Goal: Information Seeking & Learning: Check status

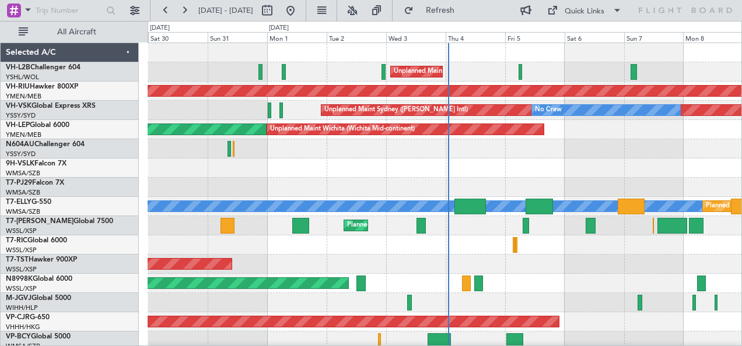
click at [233, 127] on div "Unplanned Maint Wichita (Wichita Mid-continent) Unplanned Maint Wichita (Wichit…" at bounding box center [445, 129] width 594 height 19
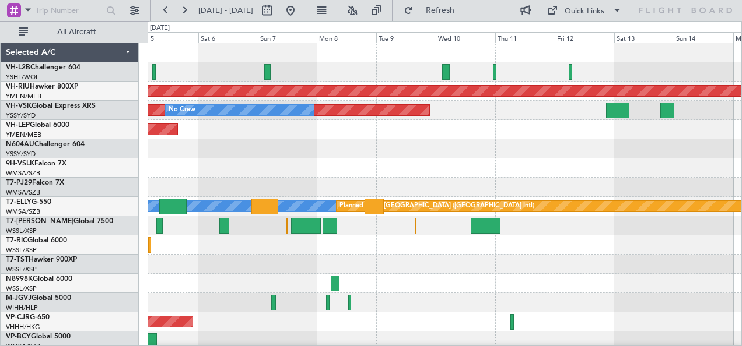
click at [141, 119] on div "Unplanned Maint [GEOGRAPHIC_DATA] ([GEOGRAPHIC_DATA]) Planned Maint [GEOGRAPHIC…" at bounding box center [371, 183] width 742 height 325
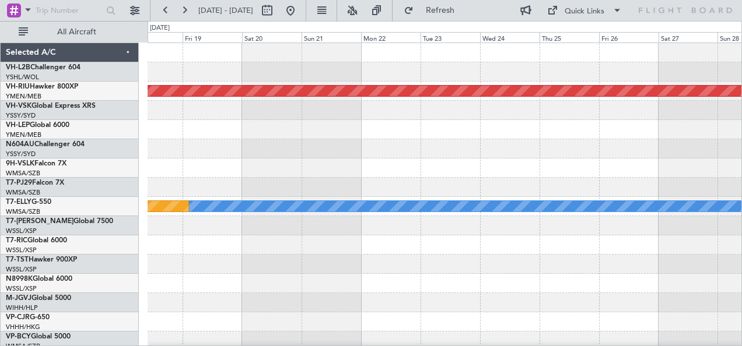
click at [125, 112] on div "Planned Maint [GEOGRAPHIC_DATA] ([GEOGRAPHIC_DATA]) [PERSON_NAME] Planned Maint…" at bounding box center [371, 183] width 742 height 325
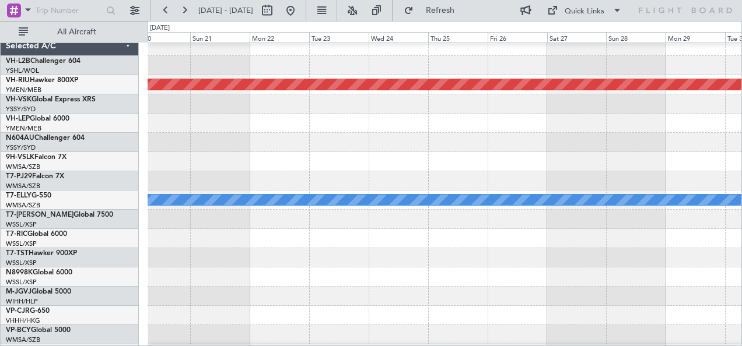
click at [125, 122] on div "Planned Maint [GEOGRAPHIC_DATA] ([GEOGRAPHIC_DATA]) [PERSON_NAME] Planned Maint…" at bounding box center [371, 183] width 742 height 325
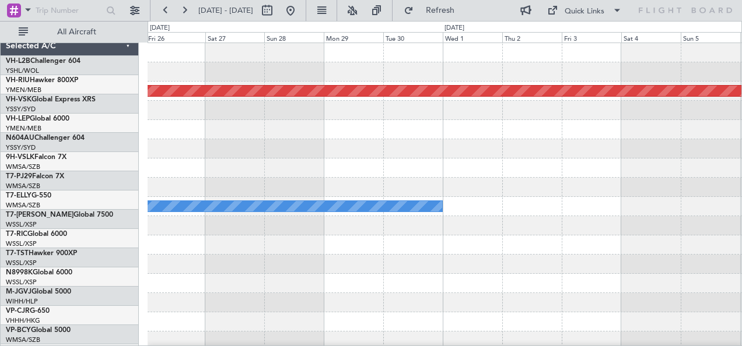
scroll to position [0, 0]
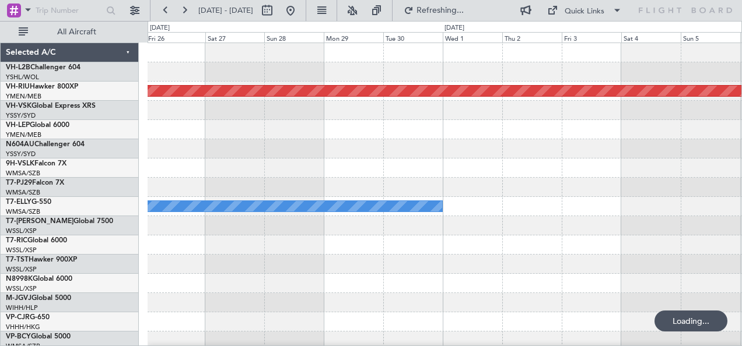
click at [198, 122] on div at bounding box center [445, 129] width 594 height 19
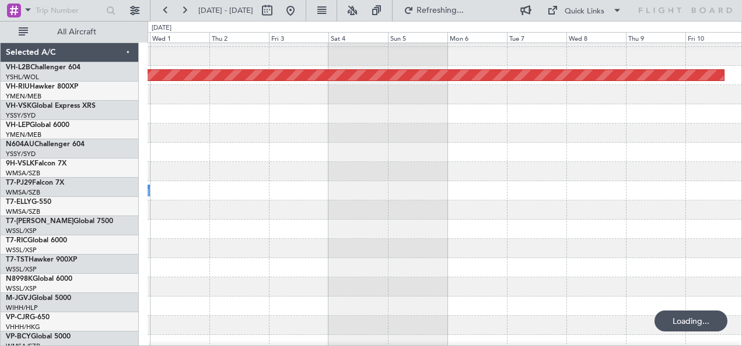
scroll to position [16, 0]
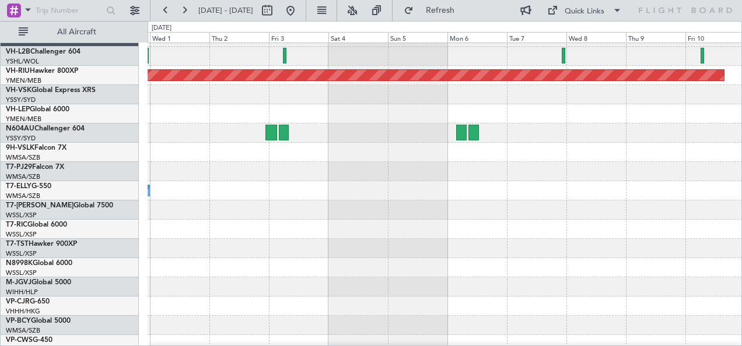
click at [333, 184] on div "MEL" at bounding box center [445, 190] width 594 height 19
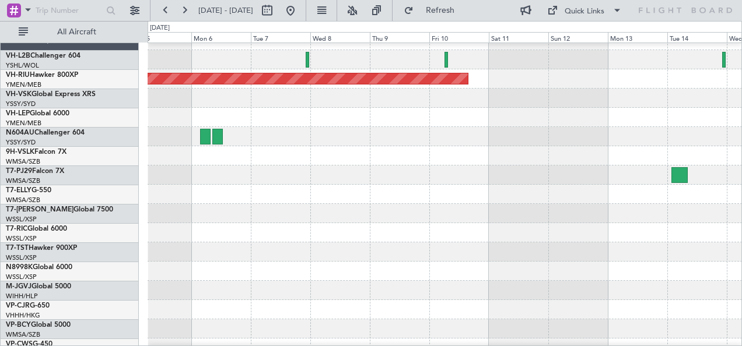
click at [220, 185] on div at bounding box center [445, 175] width 594 height 19
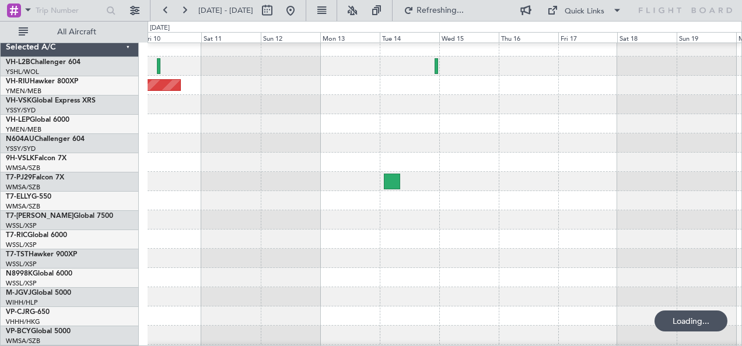
click at [73, 135] on div "Planned Maint [GEOGRAPHIC_DATA] ([GEOGRAPHIC_DATA]) Selected A/C VH-L2B Challen…" at bounding box center [371, 183] width 742 height 325
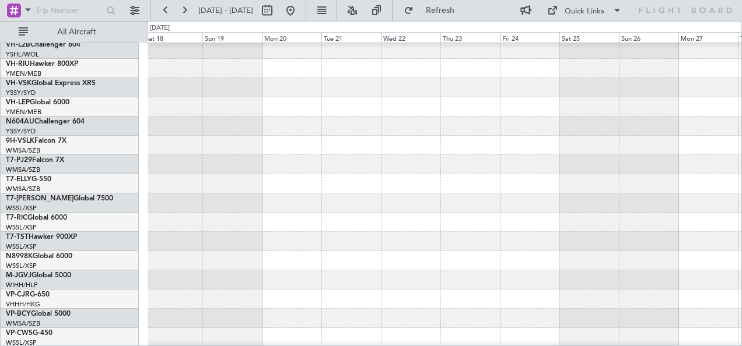
click at [112, 157] on div "Selected A/C VH-L2B Challenger 604 YSHL/WOL Wollongong VH-RIU Hawker 800XP YMEN…" at bounding box center [371, 183] width 742 height 325
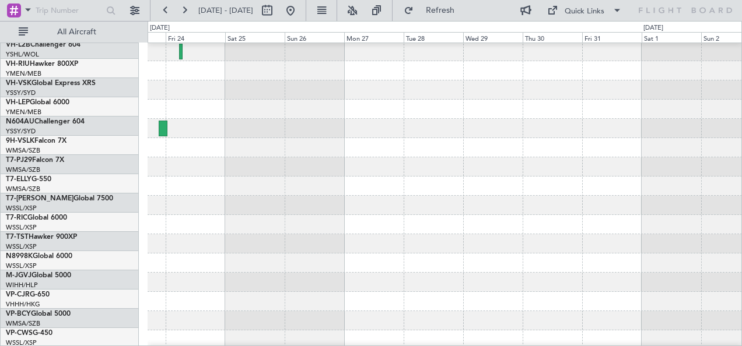
scroll to position [20, 0]
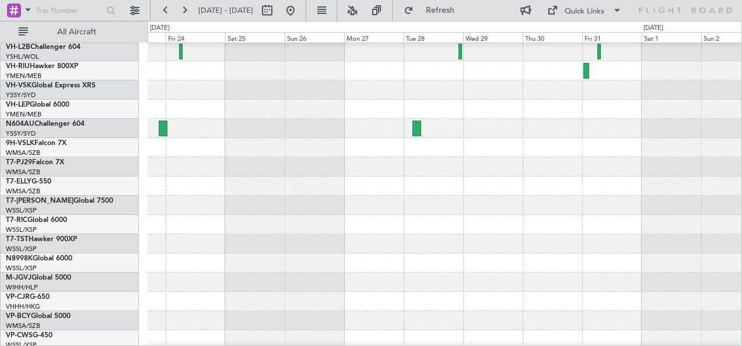
click at [166, 138] on div "Planned Maint Sydney ([PERSON_NAME] Intl)" at bounding box center [445, 128] width 594 height 19
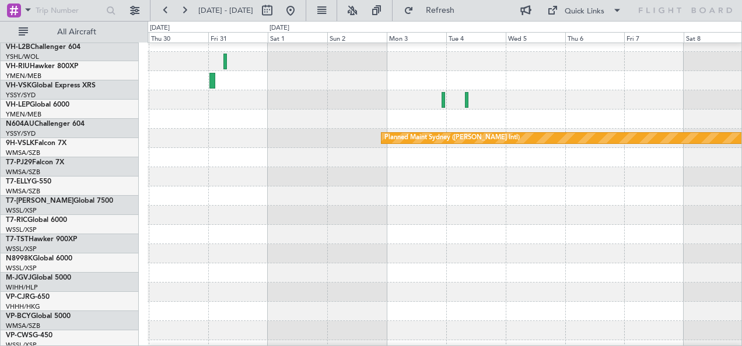
scroll to position [10, 0]
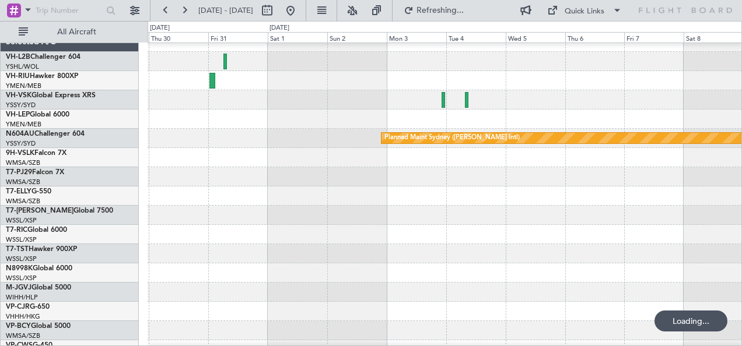
click at [264, 199] on div "Planned Maint Sydney ([PERSON_NAME] Intl)" at bounding box center [445, 196] width 594 height 327
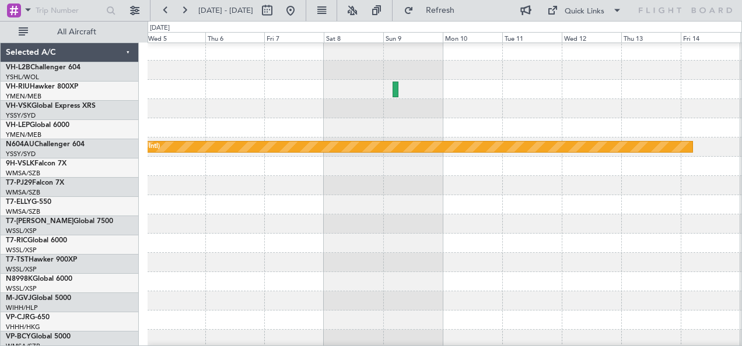
scroll to position [0, 0]
click at [320, 184] on div at bounding box center [445, 185] width 594 height 19
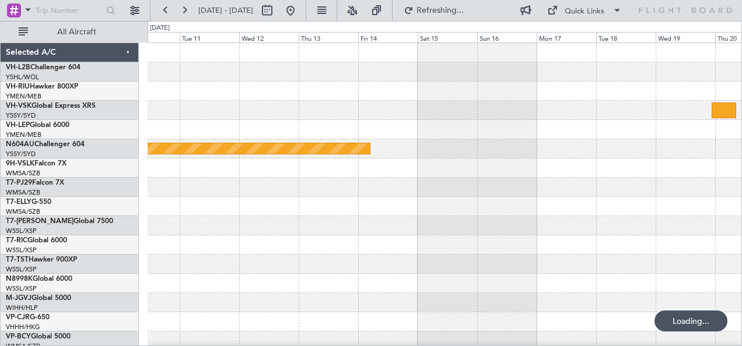
click at [419, 138] on div at bounding box center [445, 129] width 594 height 19
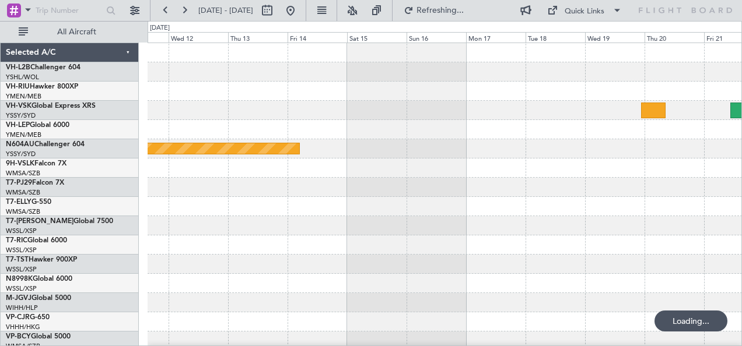
click at [455, 131] on div at bounding box center [445, 129] width 594 height 19
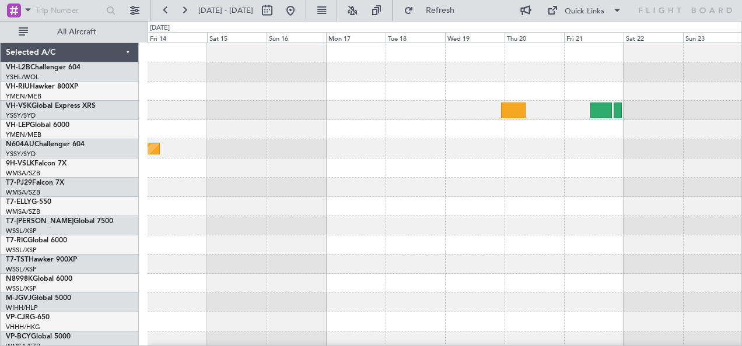
click at [325, 138] on div at bounding box center [445, 129] width 594 height 19
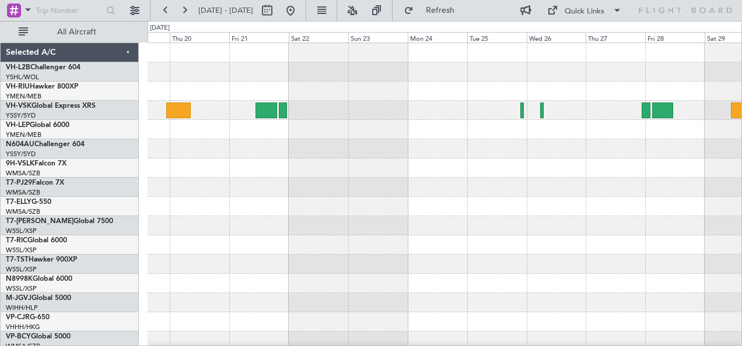
click at [311, 155] on div at bounding box center [445, 148] width 594 height 19
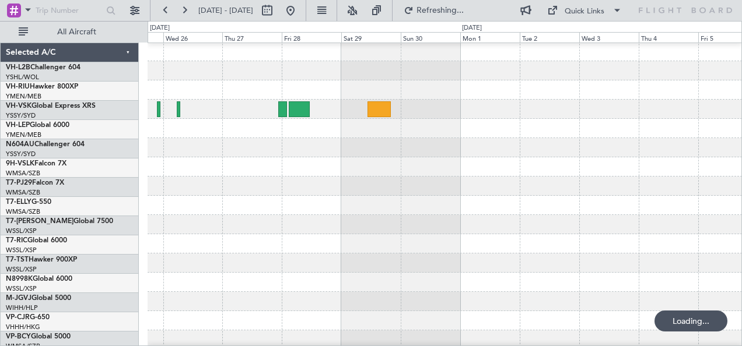
click at [359, 160] on div at bounding box center [445, 166] width 594 height 19
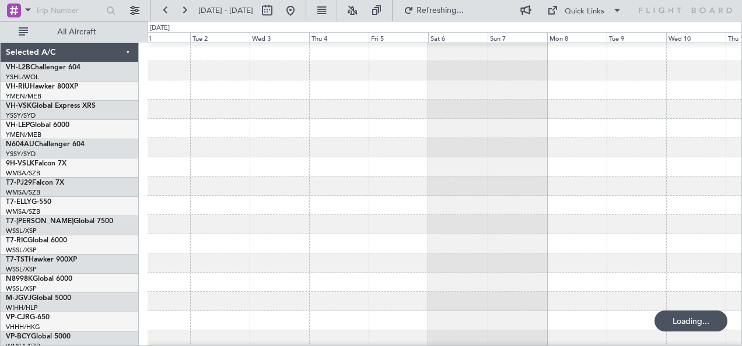
click at [342, 169] on div at bounding box center [445, 166] width 594 height 19
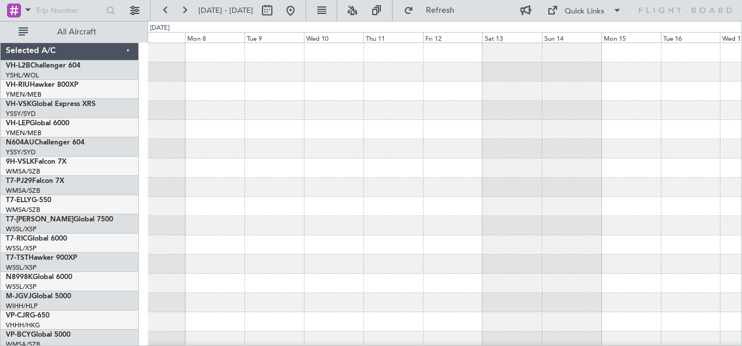
click at [306, 163] on div at bounding box center [445, 206] width 594 height 327
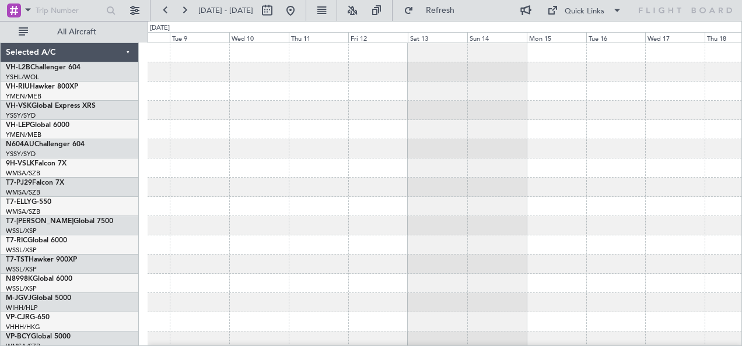
click at [313, 159] on div at bounding box center [445, 206] width 594 height 327
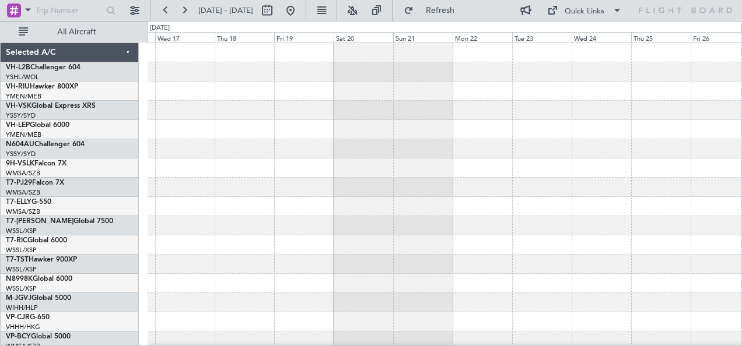
click at [451, 163] on div at bounding box center [445, 168] width 594 height 19
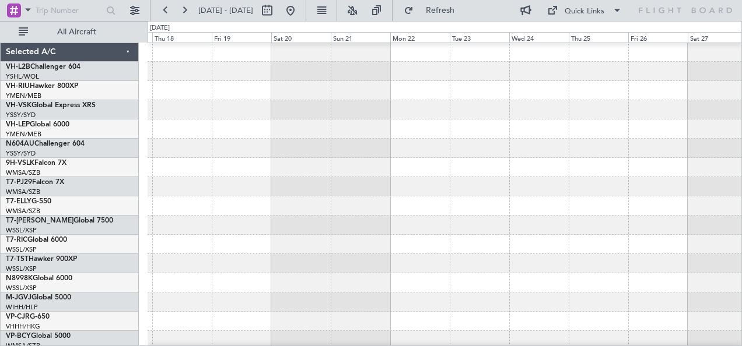
click at [558, 146] on div at bounding box center [445, 148] width 594 height 19
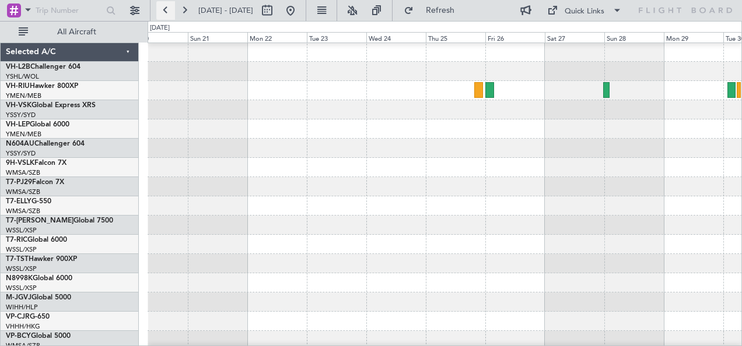
click at [167, 10] on button at bounding box center [165, 10] width 19 height 19
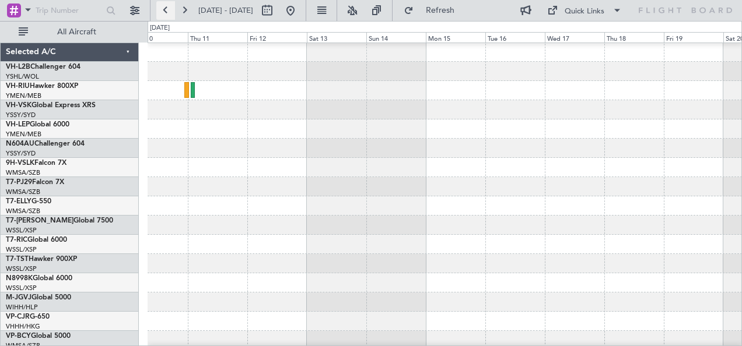
click at [167, 10] on button at bounding box center [165, 10] width 19 height 19
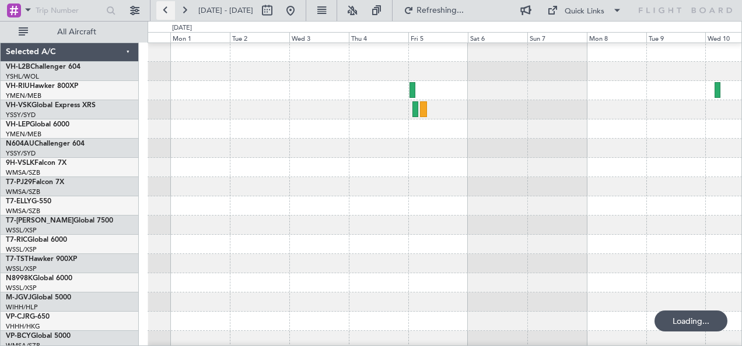
click at [167, 10] on button at bounding box center [165, 10] width 19 height 19
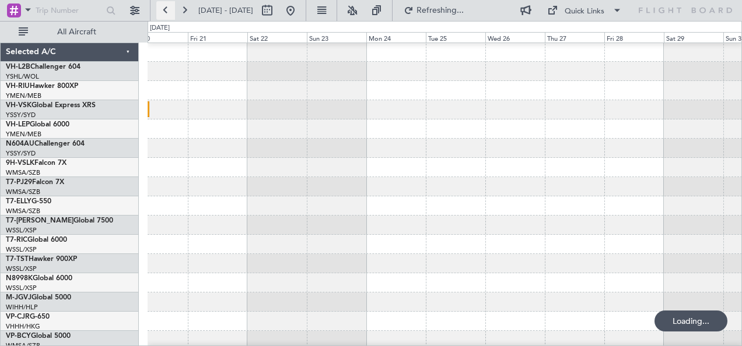
click at [167, 10] on button at bounding box center [165, 10] width 19 height 19
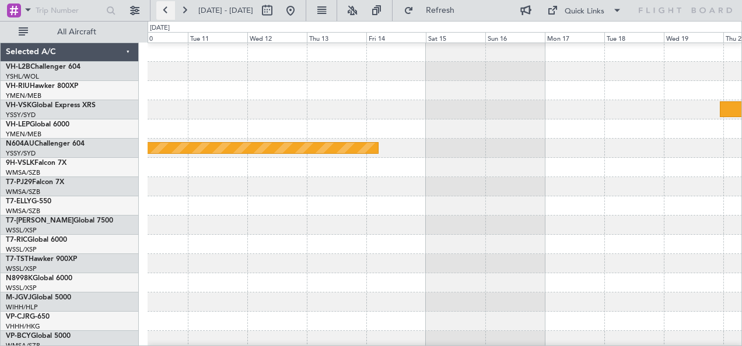
click at [167, 10] on button at bounding box center [165, 10] width 19 height 19
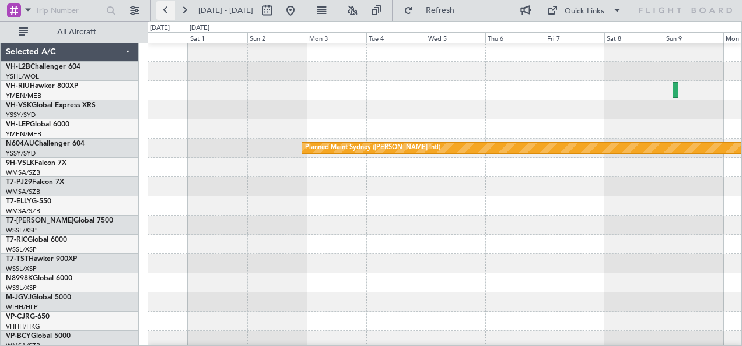
click at [167, 10] on button at bounding box center [165, 10] width 19 height 19
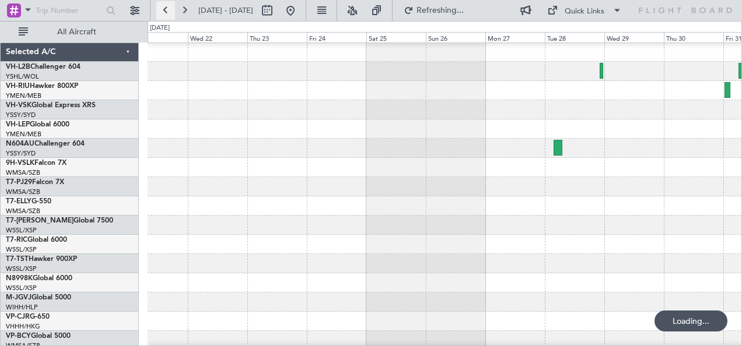
click at [167, 10] on button at bounding box center [165, 10] width 19 height 19
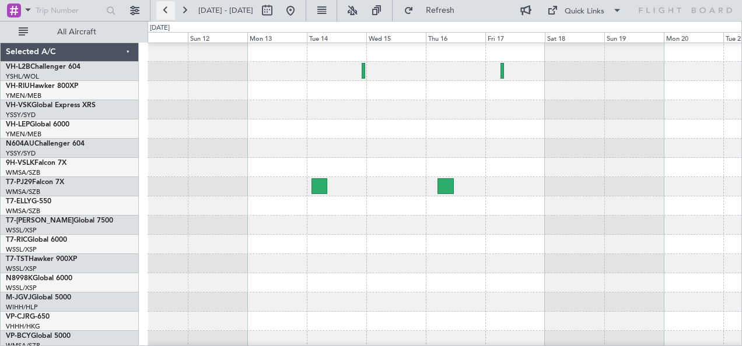
click at [167, 10] on button at bounding box center [165, 10] width 19 height 19
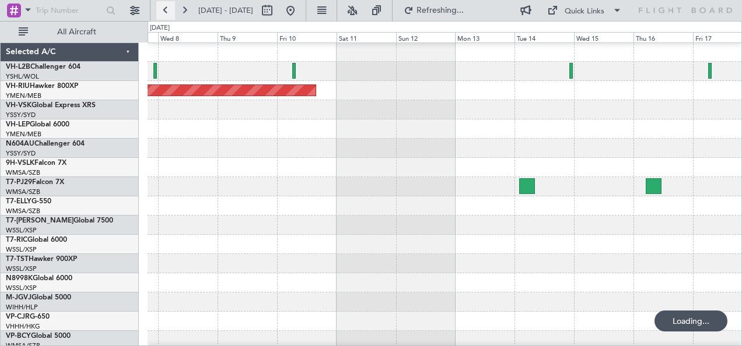
click at [167, 10] on button at bounding box center [165, 10] width 19 height 19
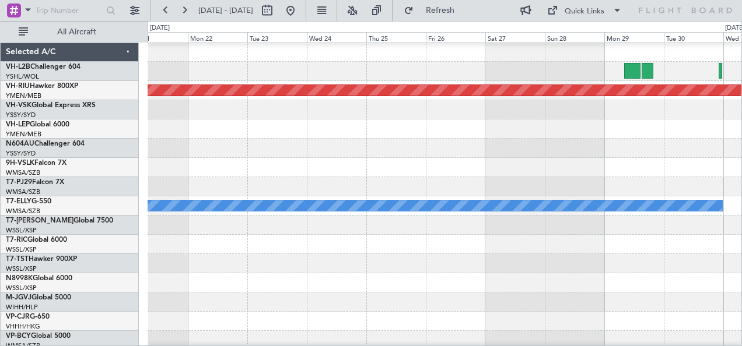
scroll to position [0, 0]
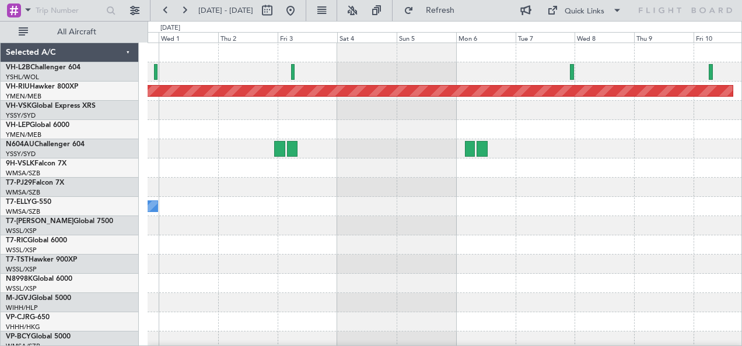
click at [392, 122] on div "Planned Maint [GEOGRAPHIC_DATA] ([GEOGRAPHIC_DATA]) [PERSON_NAME]" at bounding box center [445, 206] width 594 height 327
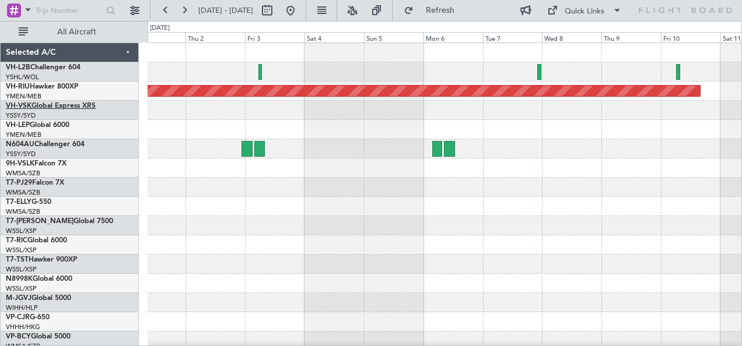
click at [43, 107] on link "VH-VSK Global Express XRS" at bounding box center [51, 106] width 90 height 7
click at [31, 122] on link "VH-LEP Global 6000" at bounding box center [38, 125] width 64 height 7
